Goal: Transaction & Acquisition: Purchase product/service

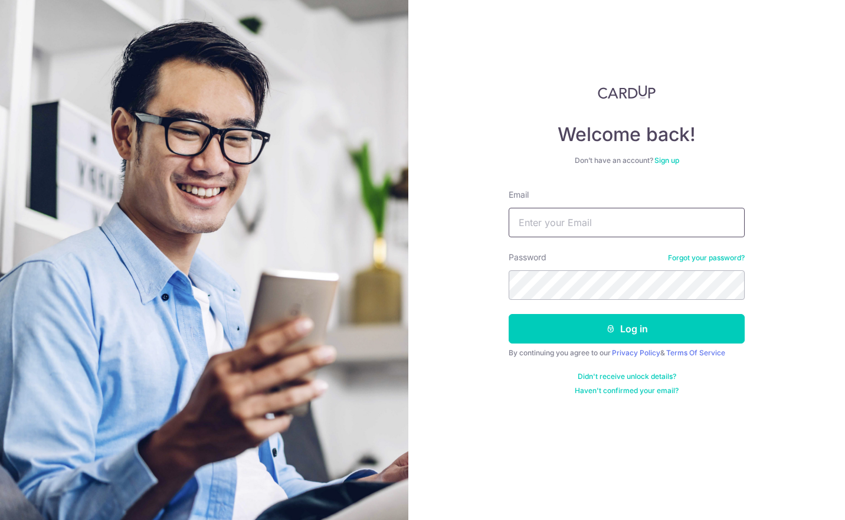
type input "[DOMAIN_NAME][EMAIL_ADDRESS][DOMAIN_NAME]"
click at [627, 340] on button "Log in" at bounding box center [626, 328] width 236 height 29
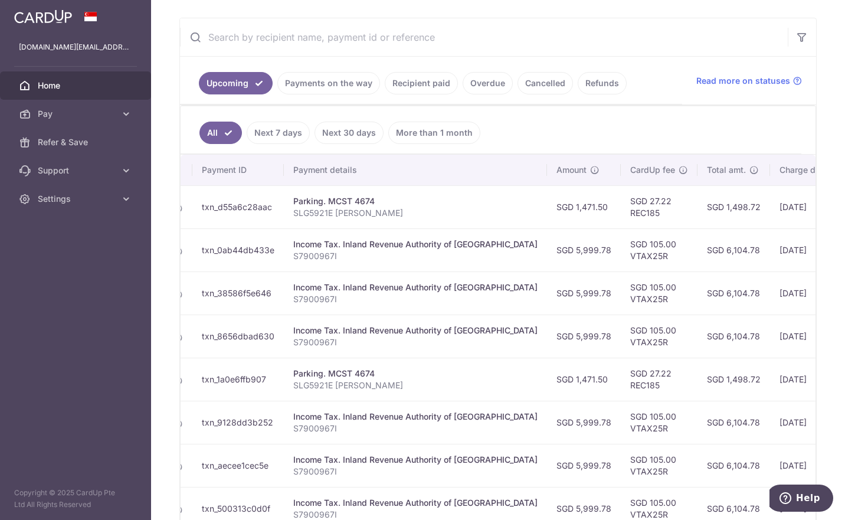
scroll to position [0, 137]
click at [58, 115] on span "Pay" at bounding box center [77, 114] width 78 height 12
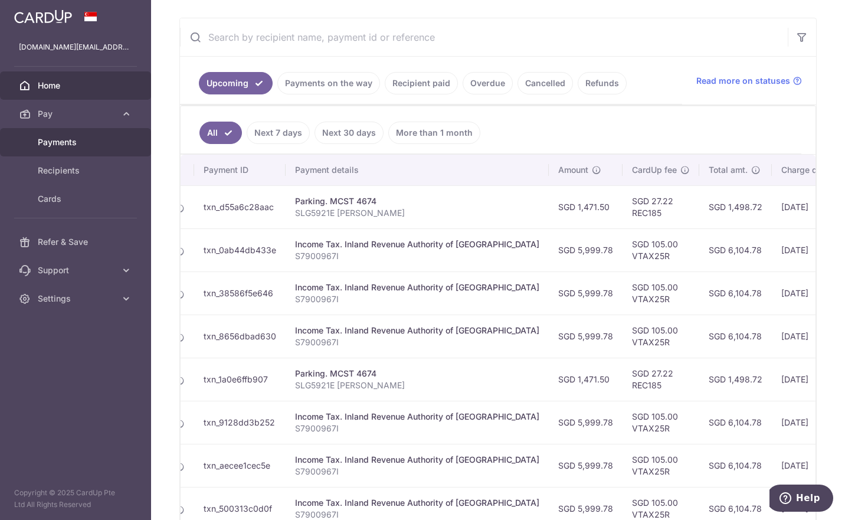
click at [44, 147] on span "Payments" at bounding box center [77, 142] width 78 height 12
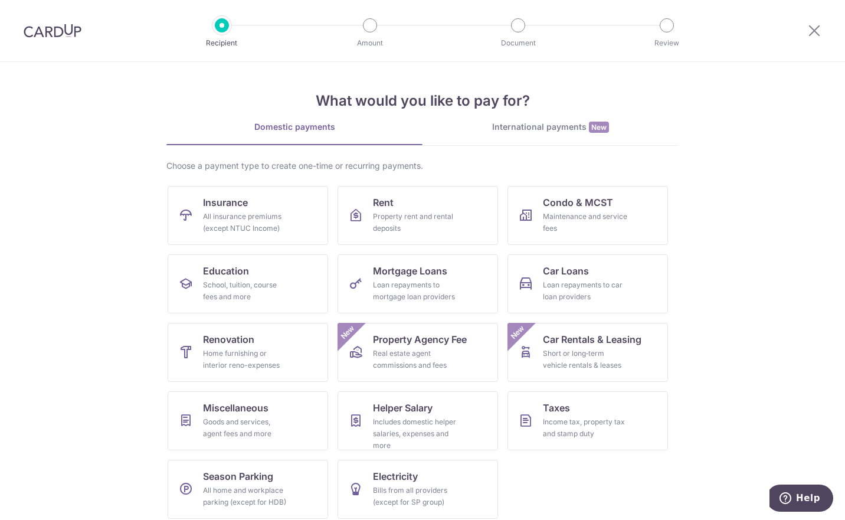
scroll to position [8, 0]
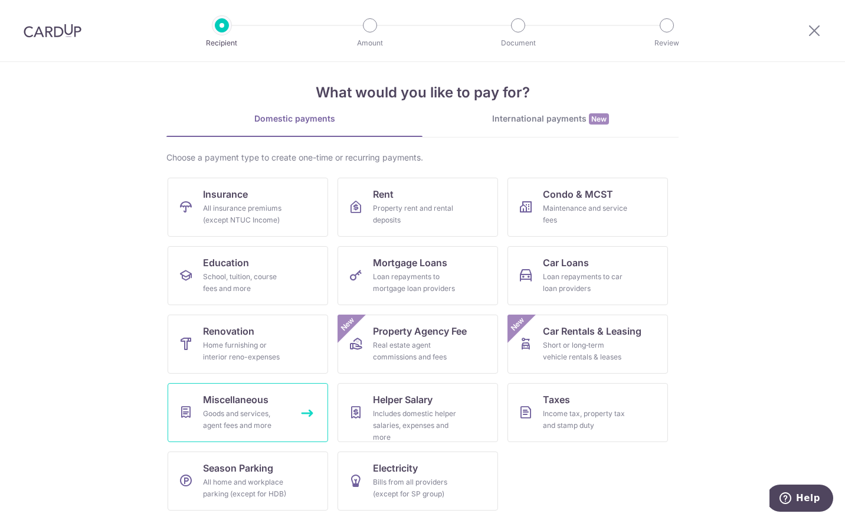
click at [216, 408] on div "Goods and services, agent fees and more" at bounding box center [245, 420] width 85 height 24
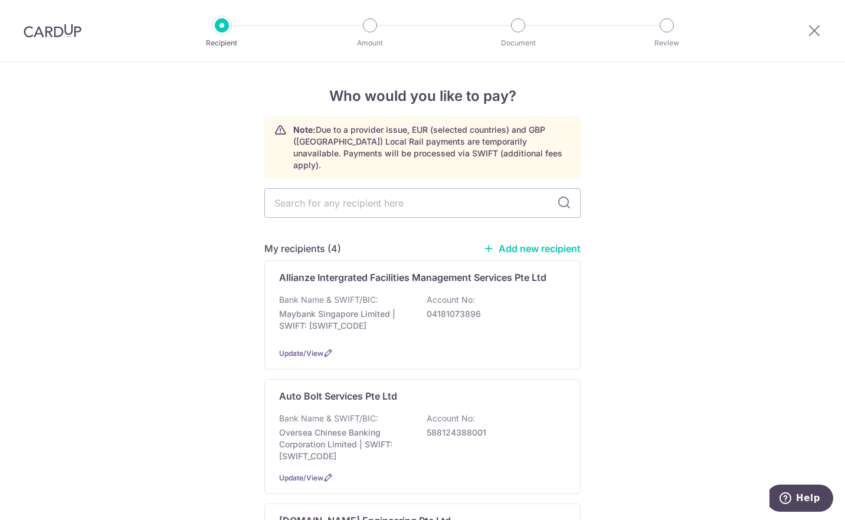
click at [503, 273] on div "Allianze Intergrated Facilities Management Services Pte Ltd Bank Name & SWIFT/B…" at bounding box center [422, 314] width 316 height 109
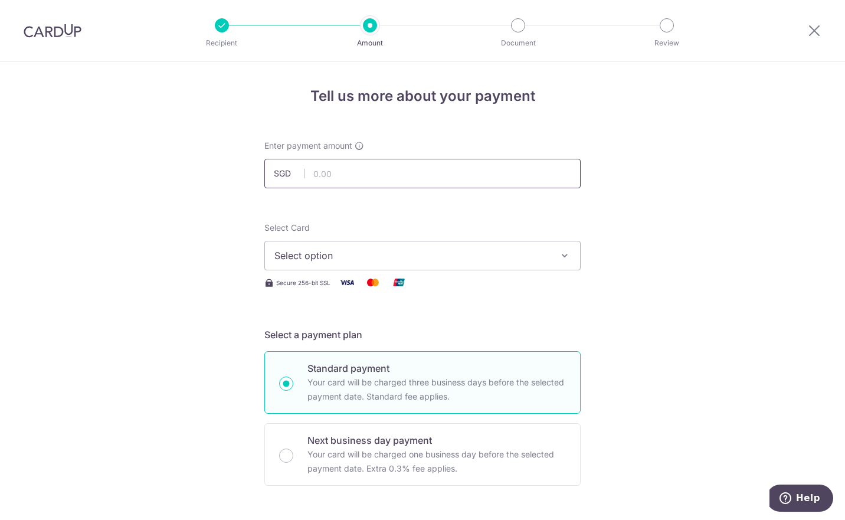
click at [446, 174] on input "text" at bounding box center [422, 173] width 316 height 29
type input "80.00"
click at [563, 252] on icon "button" at bounding box center [565, 255] width 12 height 12
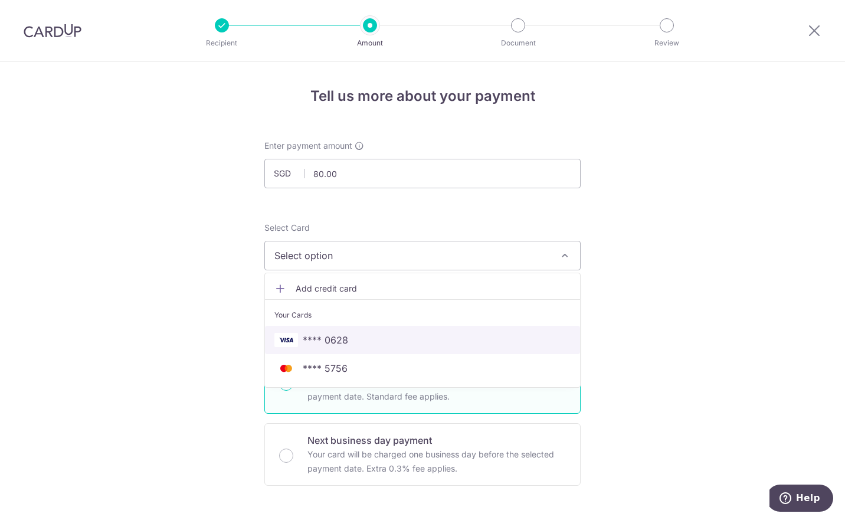
click at [396, 345] on span "**** 0628" at bounding box center [422, 340] width 296 height 14
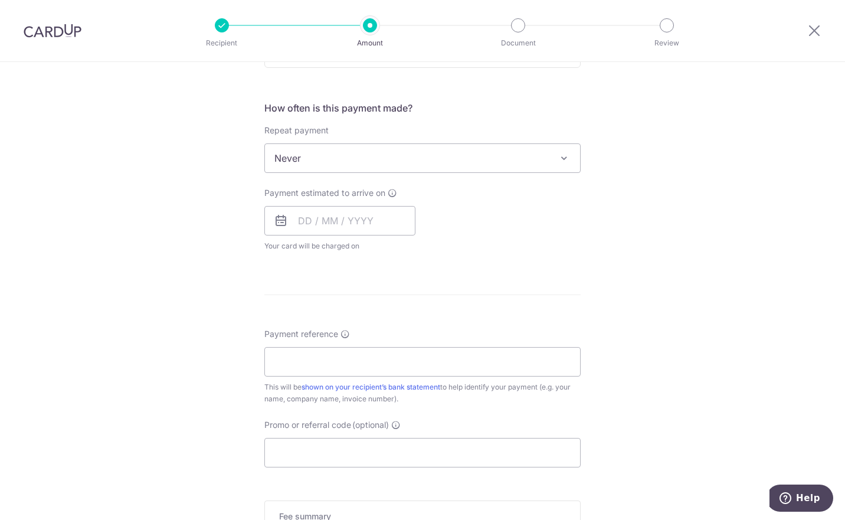
scroll to position [418, 0]
click at [357, 222] on input "text" at bounding box center [339, 220] width 151 height 29
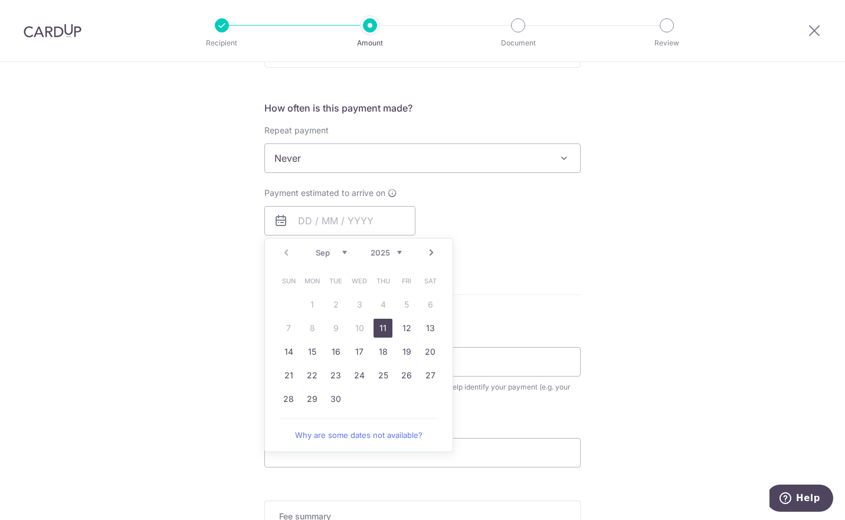
click at [383, 321] on link "11" at bounding box center [382, 328] width 19 height 19
type input "[DATE]"
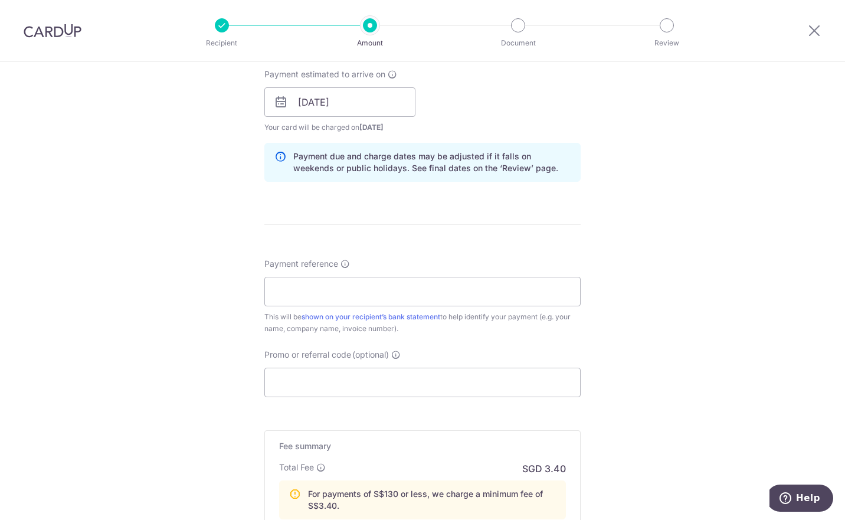
scroll to position [537, 0]
click at [491, 291] on input "Payment reference" at bounding box center [422, 289] width 316 height 29
type input "T"
click at [434, 295] on input "SLG5921E Terence LIm" at bounding box center [422, 289] width 316 height 29
type input "SLG5921E Terence Lim Waterfall"
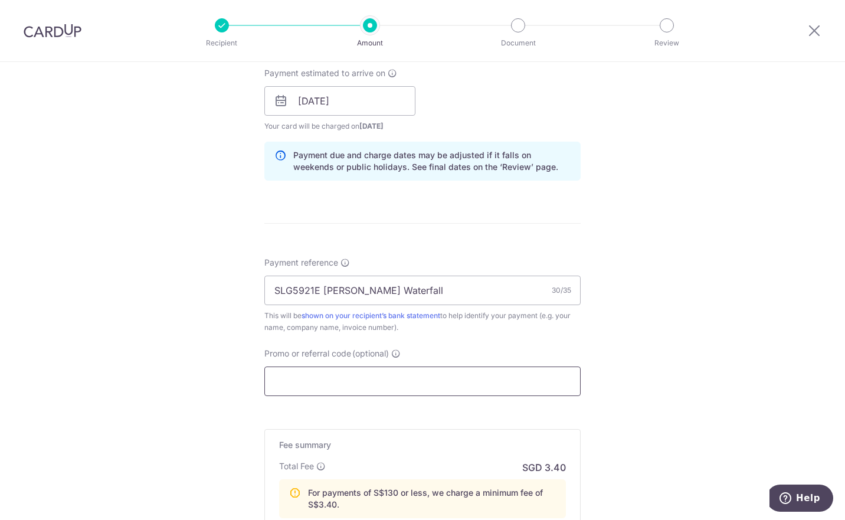
click at [437, 382] on input "Promo or referral code (optional)" at bounding box center [422, 380] width 316 height 29
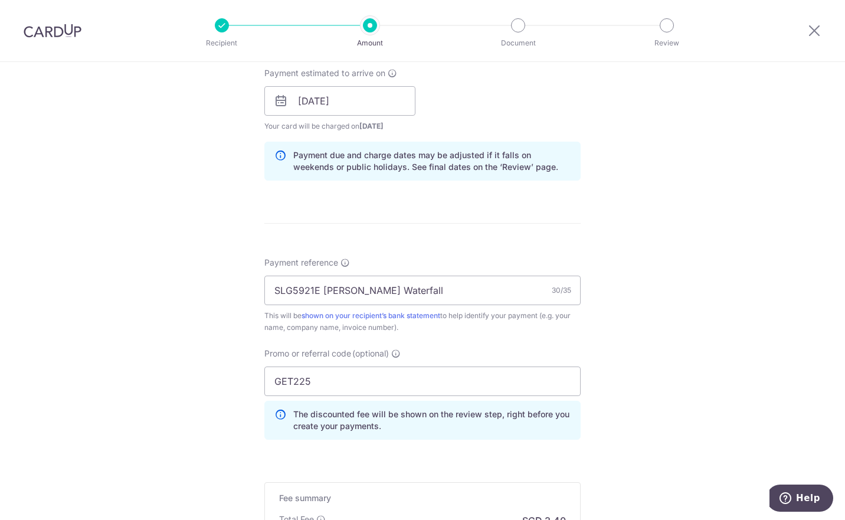
click at [429, 352] on div "Promo or referral code (optional) GET225 The discounted fee will be shown on th…" at bounding box center [422, 393] width 316 height 92
click at [427, 351] on div "Promo or referral code (optional) GET225 The discounted fee will be shown on th…" at bounding box center [422, 393] width 316 height 92
click at [292, 378] on input "GET225" at bounding box center [422, 380] width 316 height 29
click at [427, 351] on div "Promo or referral code (optional) 225 The discounted fee will be shown on the r…" at bounding box center [422, 393] width 316 height 92
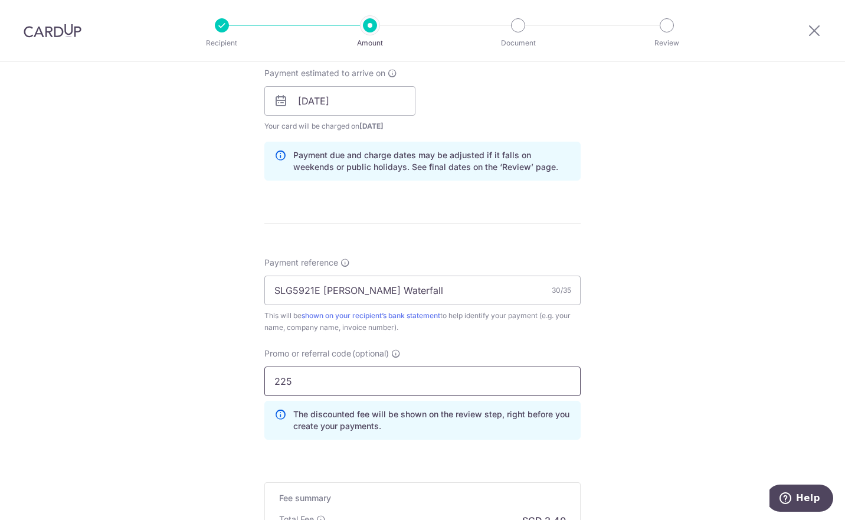
click at [283, 382] on input "225" at bounding box center [422, 380] width 316 height 29
click at [427, 351] on div "Promo or referral code (optional) 225 The discounted fee will be shown on the r…" at bounding box center [422, 393] width 316 height 92
click at [324, 386] on input "225" at bounding box center [422, 380] width 316 height 29
click at [427, 352] on div "Promo or referral code (optional) 225 The discounted fee will be shown on the r…" at bounding box center [422, 393] width 316 height 92
click at [372, 385] on input "225" at bounding box center [422, 380] width 316 height 29
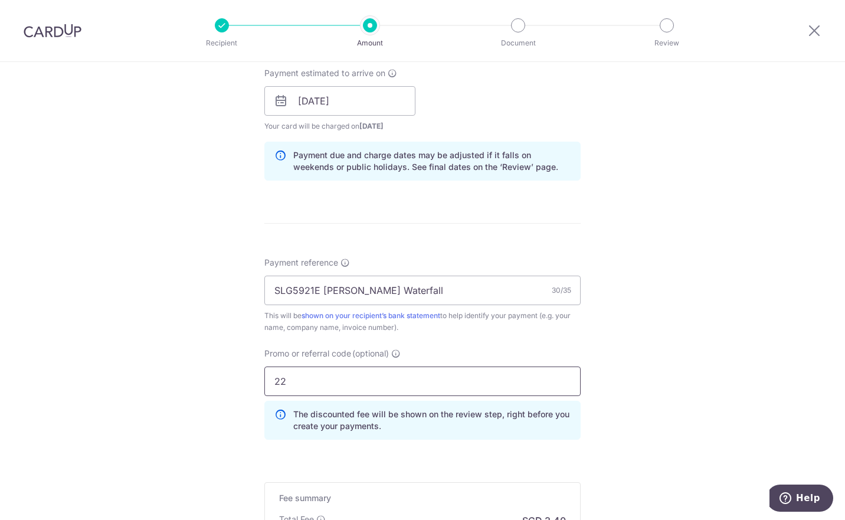
type input "2"
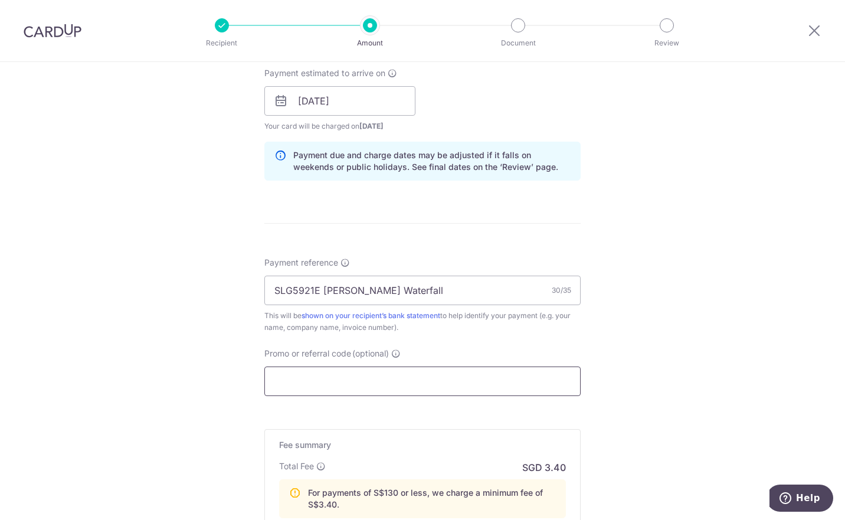
type input "o"
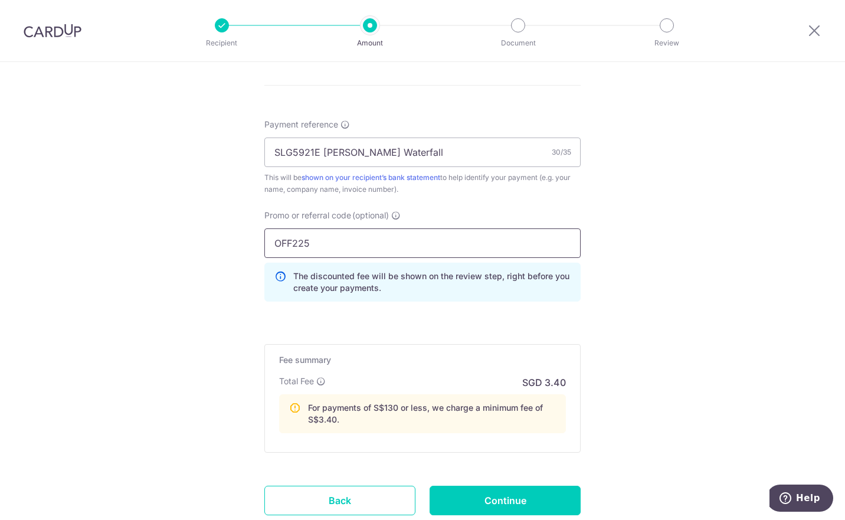
scroll to position [759, 0]
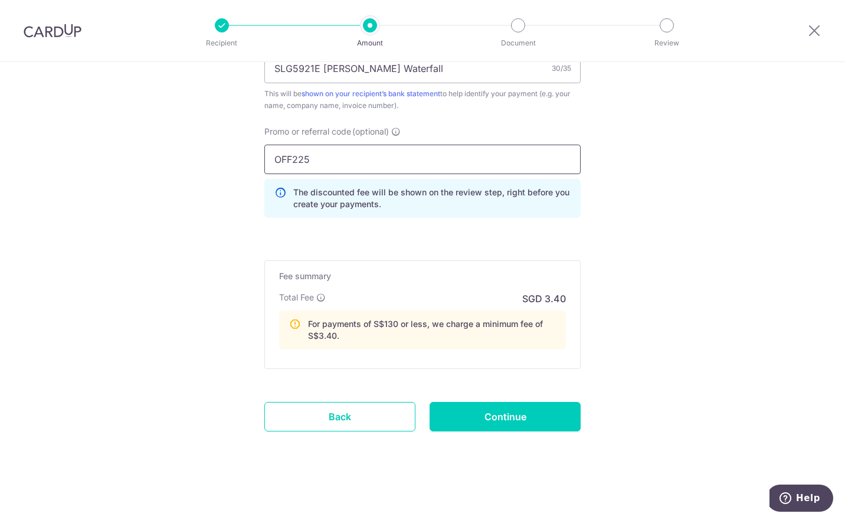
type input "OFF225"
click at [533, 418] on input "Continue" at bounding box center [504, 416] width 151 height 29
type input "Create Schedule"
